Goal: Information Seeking & Learning: Learn about a topic

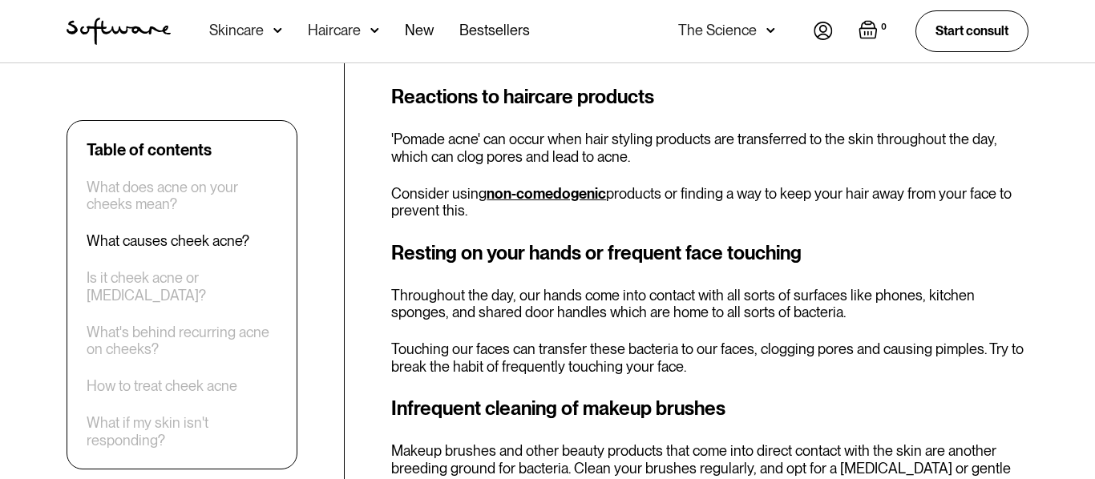
scroll to position [2105, 0]
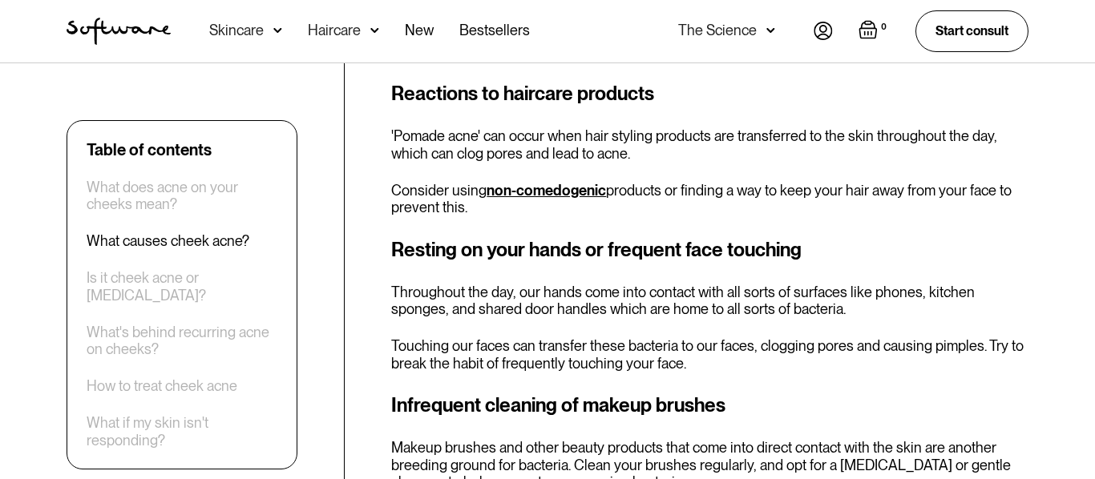
click at [589, 188] on link "non-comedogenic" at bounding box center [545, 190] width 119 height 17
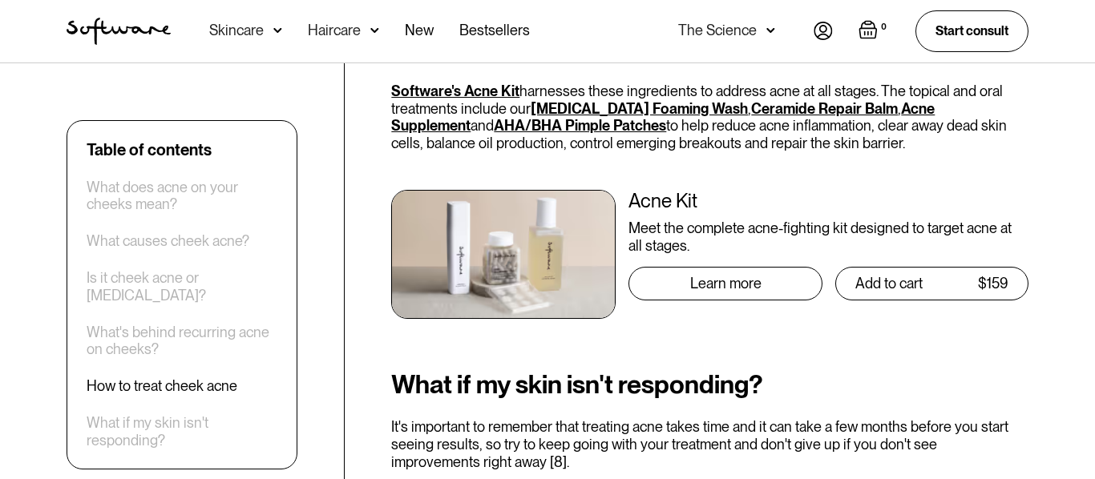
scroll to position [3706, 0]
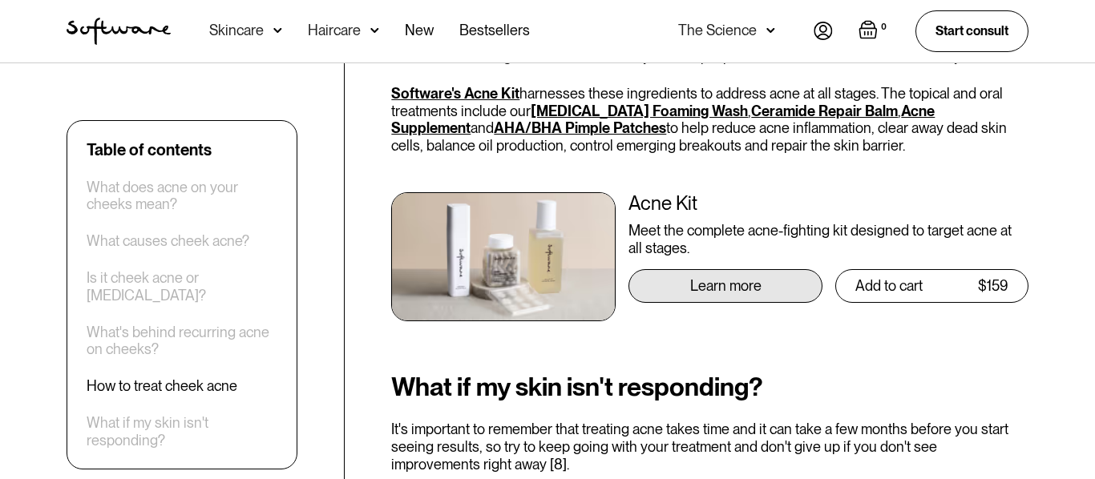
click at [716, 275] on div "Learn more" at bounding box center [724, 286] width 193 height 34
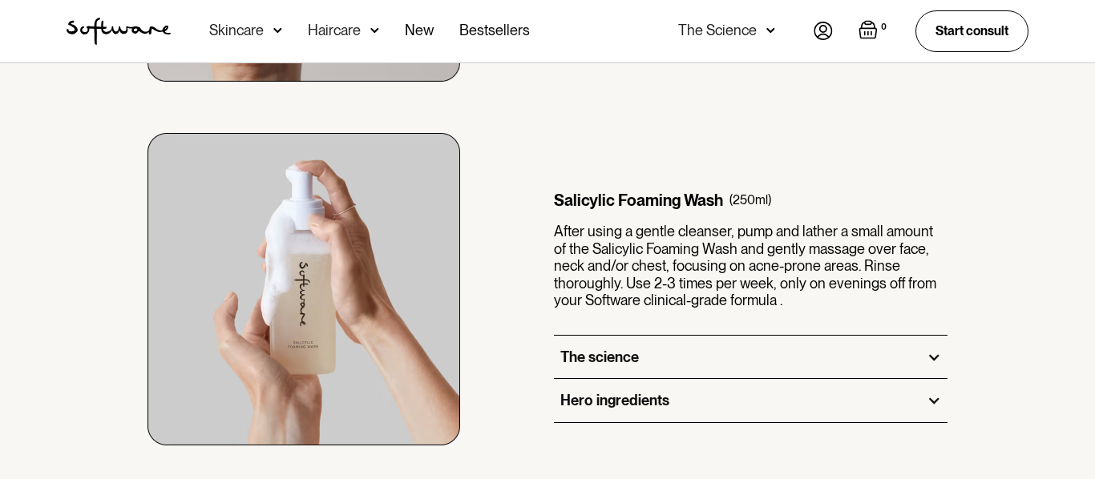
scroll to position [1225, 0]
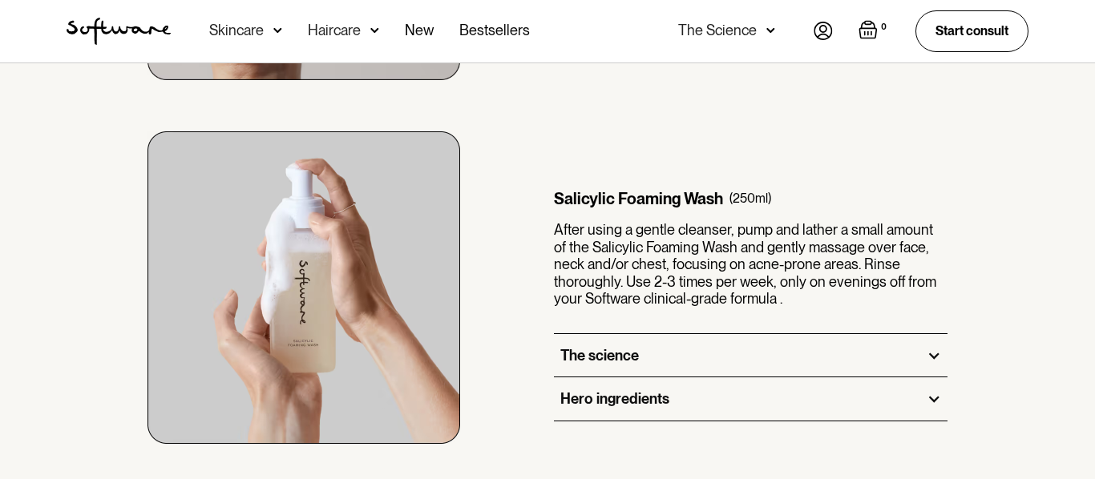
click at [560, 388] on div "Hero ingredients" at bounding box center [751, 398] width 394 height 43
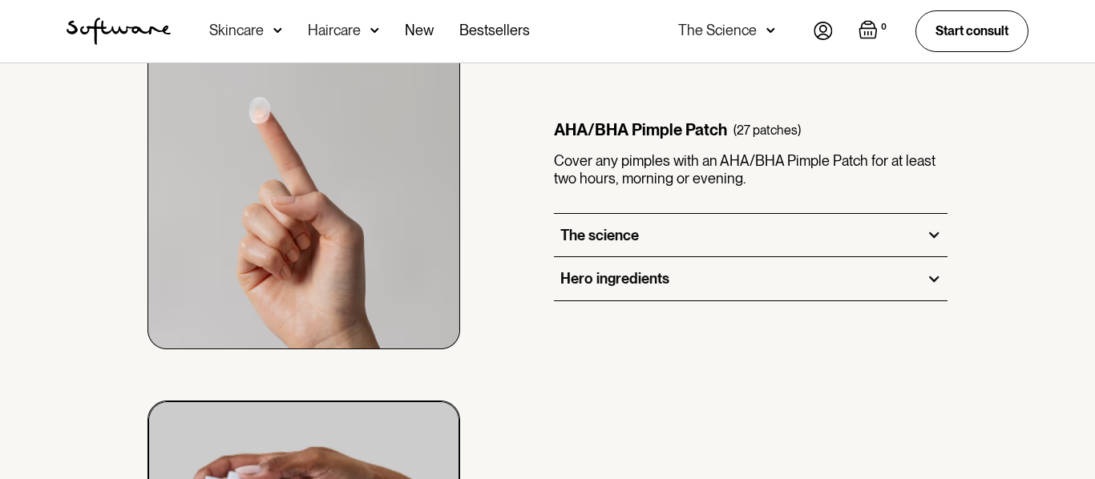
scroll to position [1883, 0]
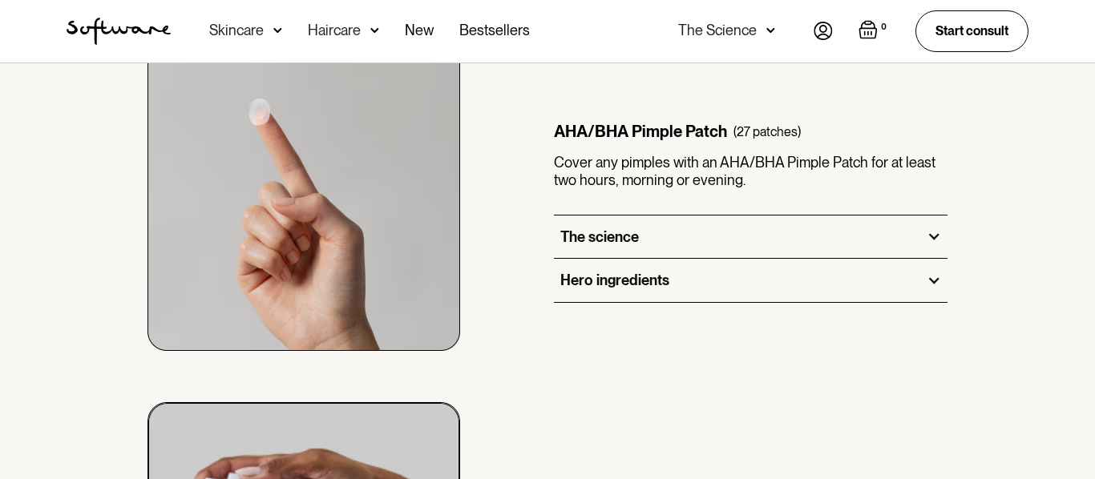
click at [598, 297] on div "Hero ingredients" at bounding box center [751, 280] width 394 height 43
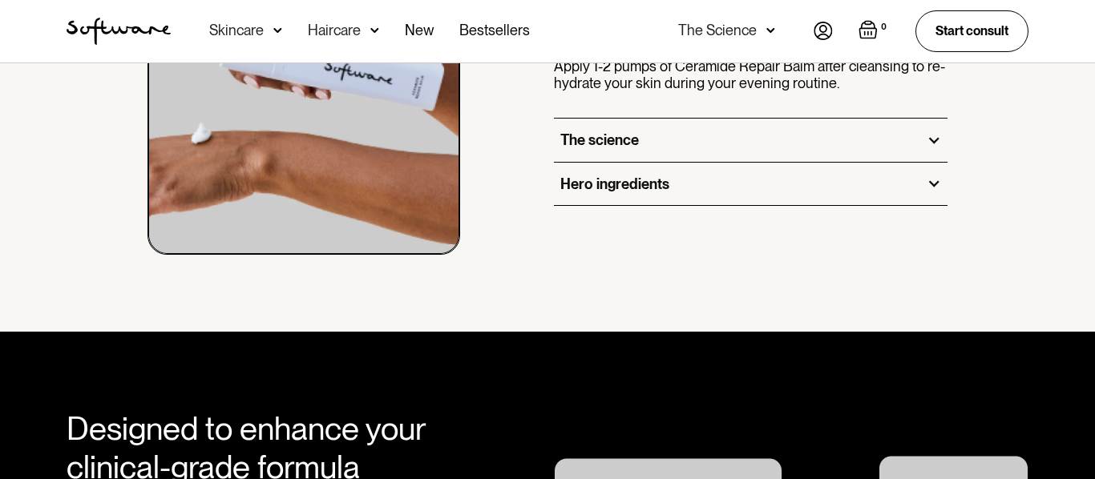
scroll to position [2839, 0]
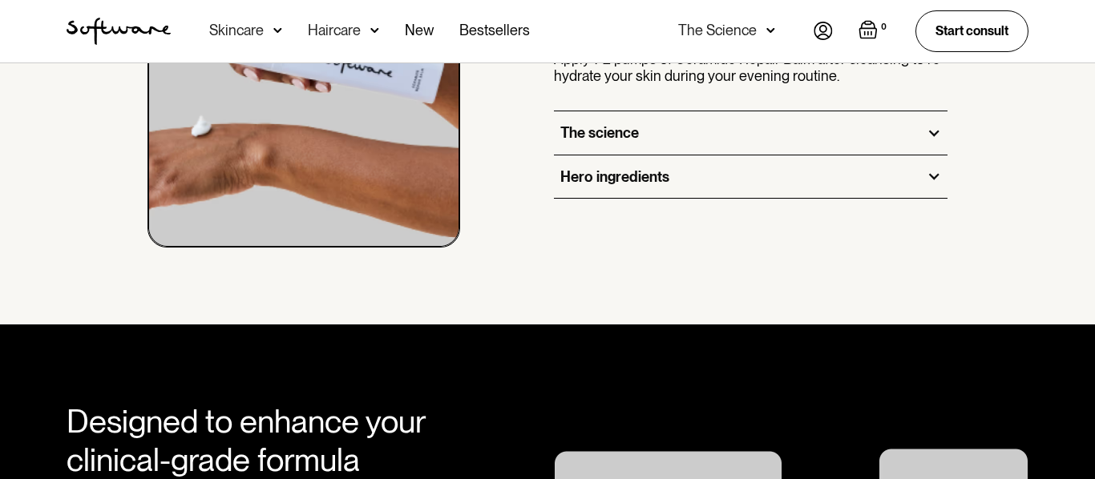
click at [606, 185] on div "Hero ingredients" at bounding box center [614, 177] width 109 height 18
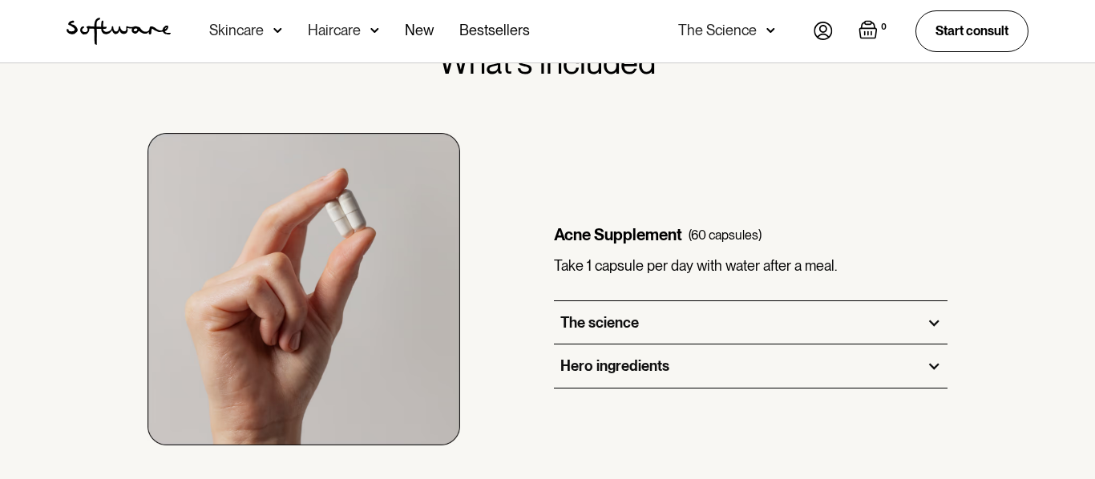
scroll to position [861, 0]
click at [834, 357] on div "Hero ingredients" at bounding box center [751, 365] width 394 height 43
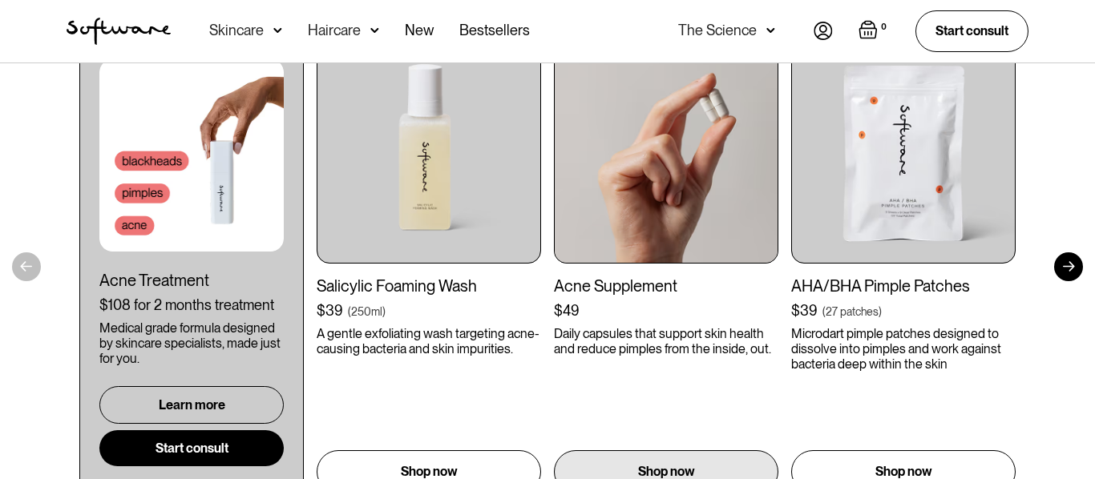
scroll to position [5318, 0]
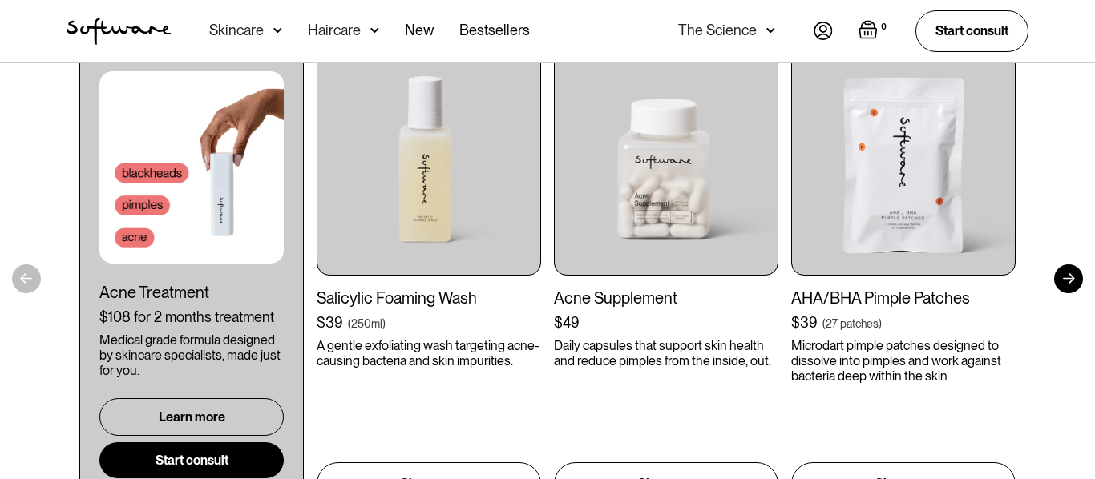
click at [1064, 264] on div at bounding box center [1068, 278] width 29 height 29
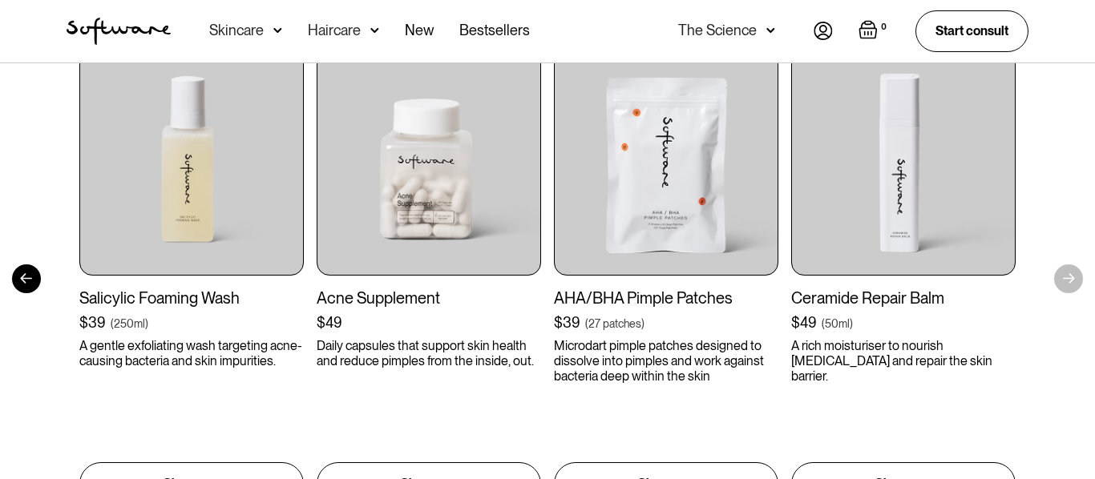
click at [28, 264] on div at bounding box center [26, 278] width 29 height 29
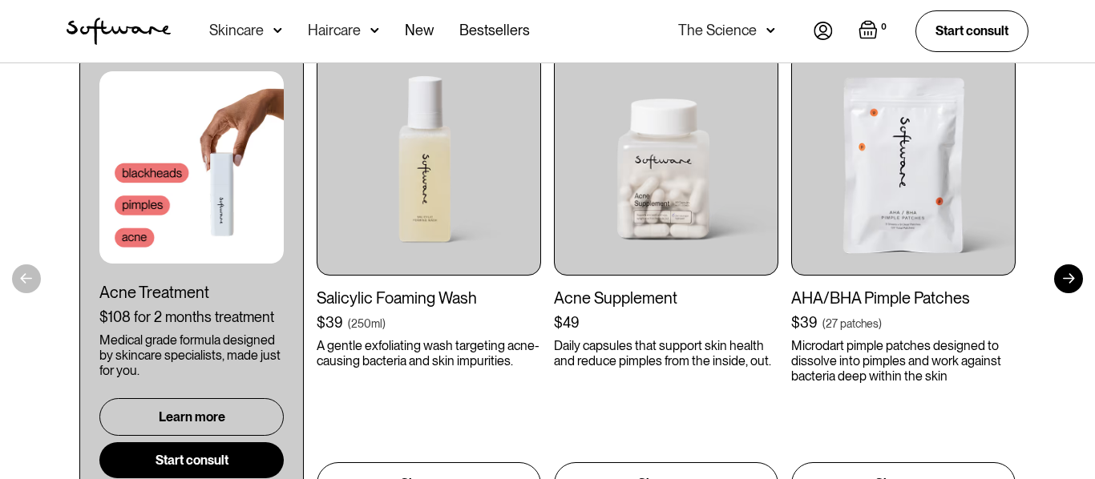
click at [27, 276] on div "Get to your goals, faster Complete your hair routine Acne Treatment $108 for 2 …" at bounding box center [547, 240] width 1095 height 635
click at [261, 18] on div "Skincare" at bounding box center [245, 31] width 73 height 63
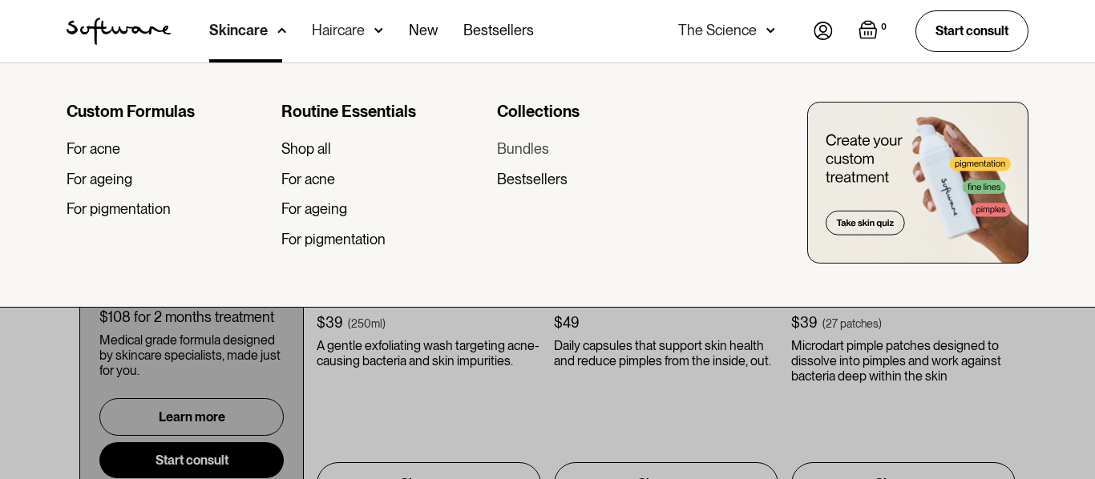
click at [528, 152] on div "Bundles" at bounding box center [523, 149] width 52 height 18
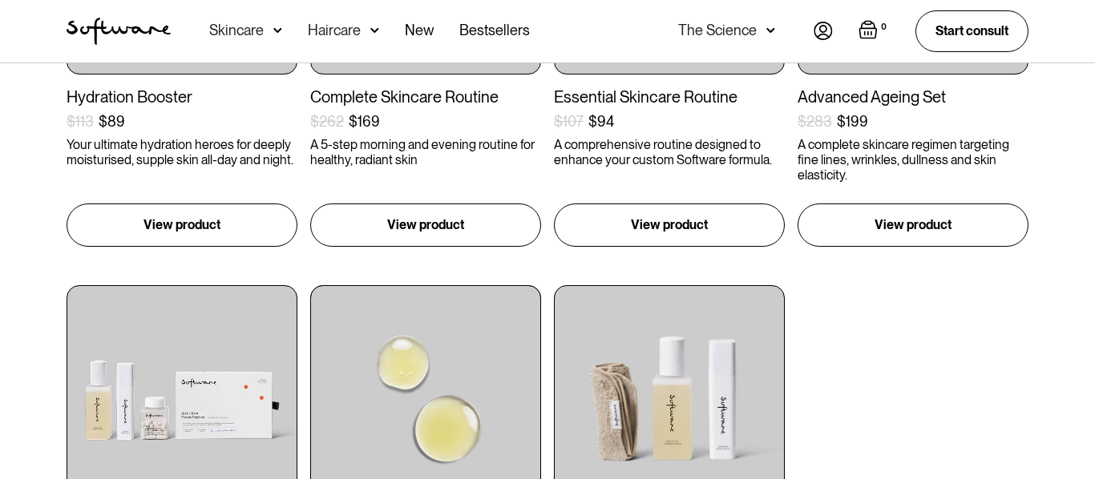
scroll to position [549, 0]
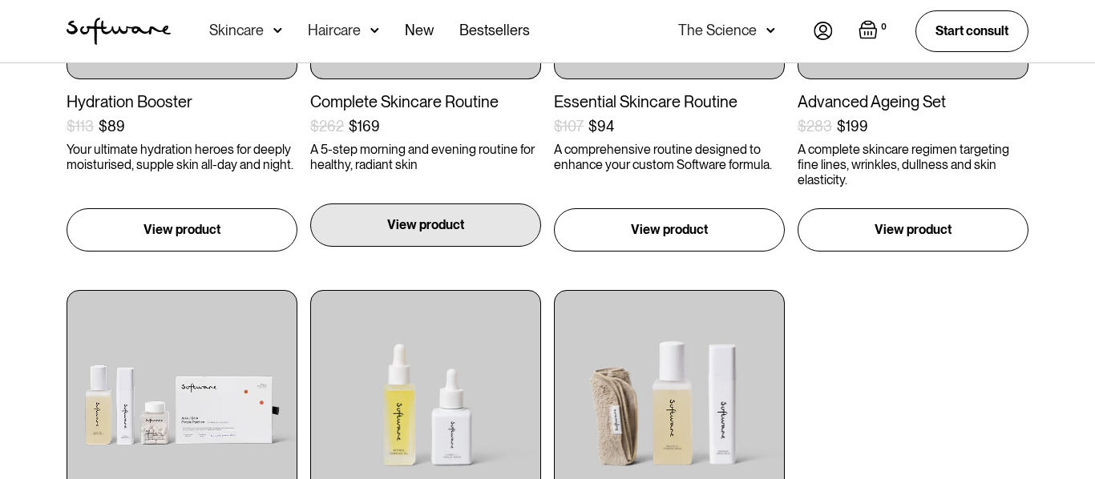
click at [407, 238] on div "View product" at bounding box center [425, 225] width 231 height 43
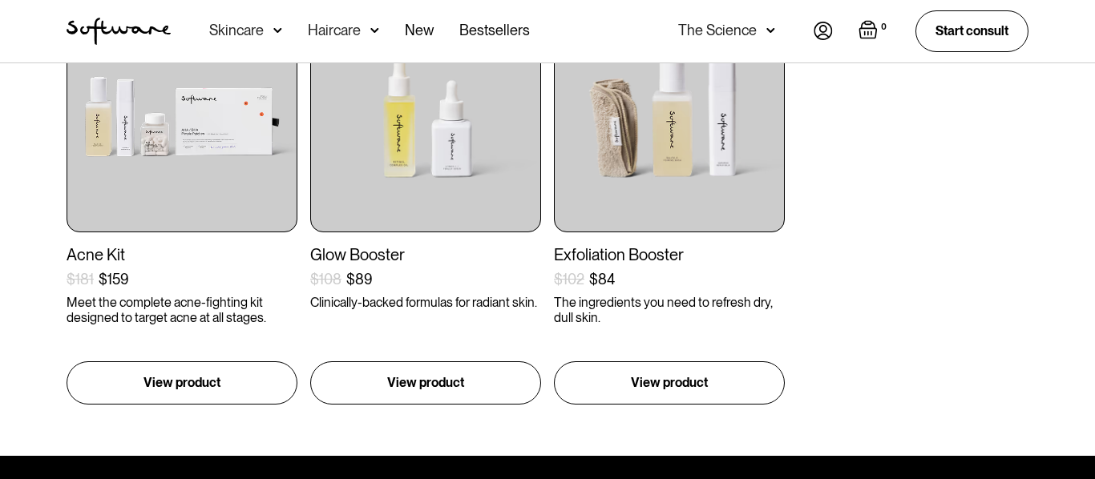
scroll to position [838, 0]
